Goal: Transaction & Acquisition: Subscribe to service/newsletter

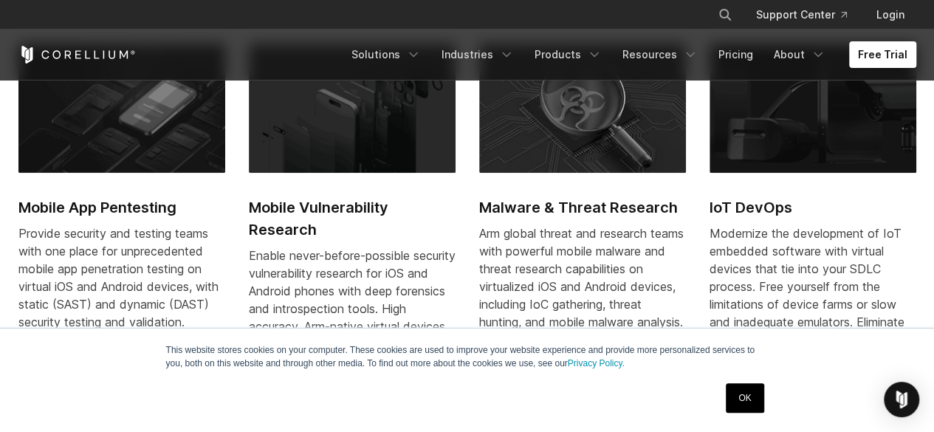
scroll to position [639, 0]
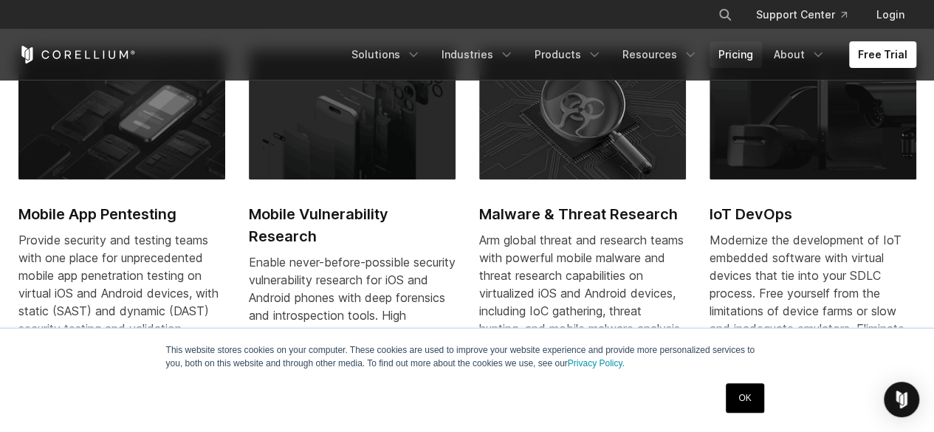
click at [742, 56] on link "Pricing" at bounding box center [735, 54] width 52 height 27
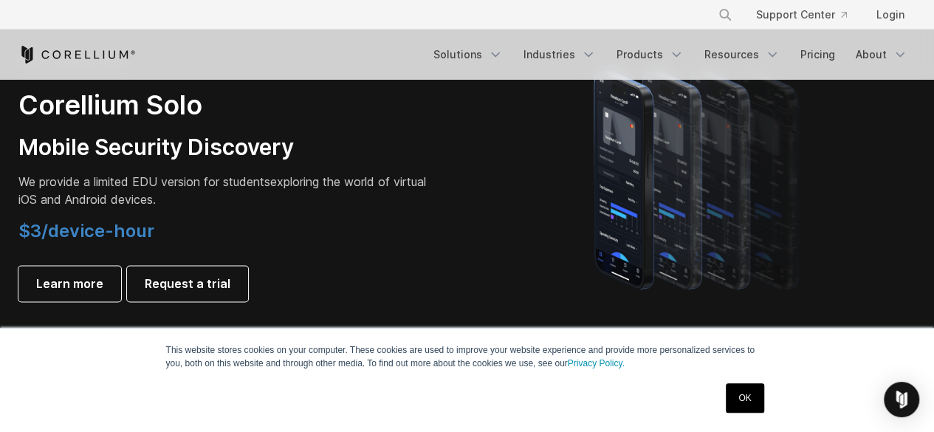
scroll to position [1083, 0]
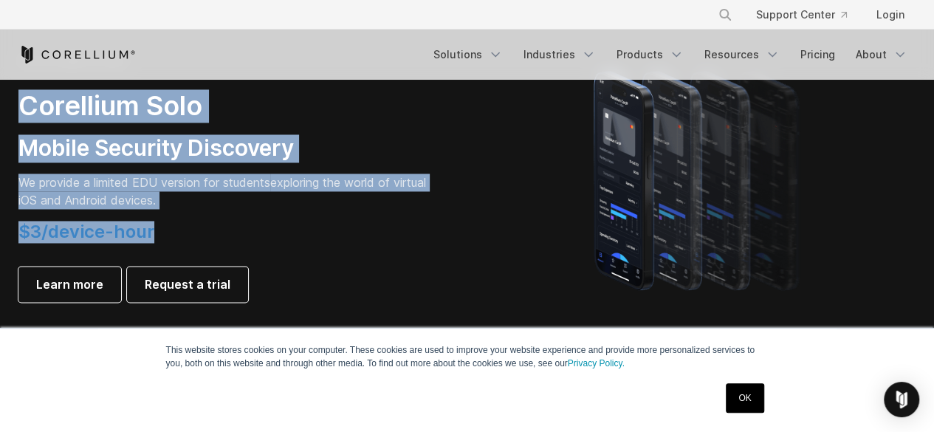
drag, startPoint x: 168, startPoint y: 241, endPoint x: 24, endPoint y: 103, distance: 200.4
click at [24, 103] on div "FOR STUDENTS ONLY Corellium Solo Mobile Security Discovery We provide a limited…" at bounding box center [224, 178] width 413 height 247
click at [24, 103] on h2 "Corellium Solo" at bounding box center [224, 105] width 413 height 33
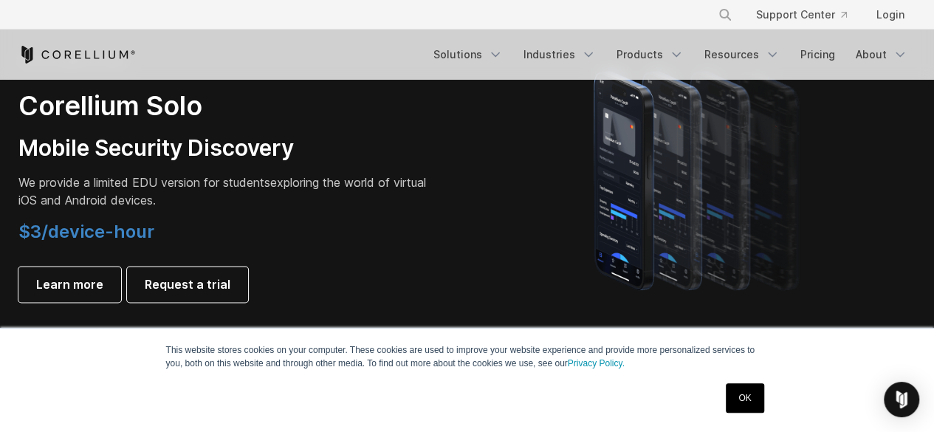
click at [749, 401] on link "OK" at bounding box center [744, 398] width 38 height 30
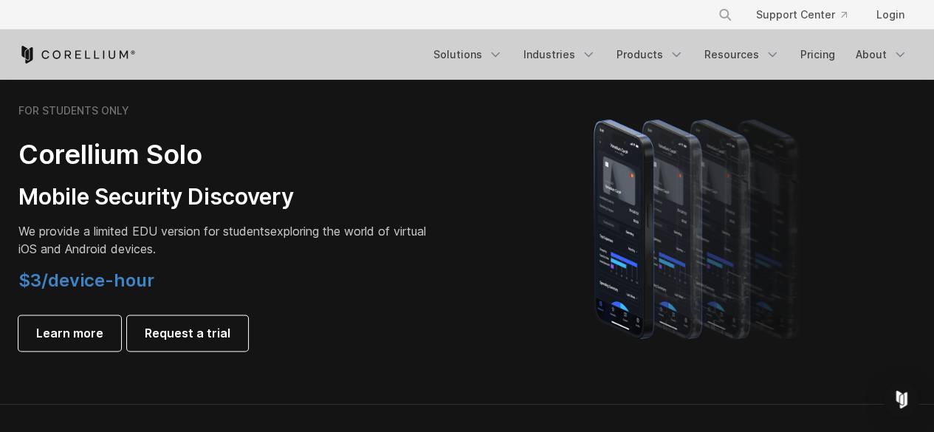
scroll to position [1050, 0]
